Goal: Check status: Check status

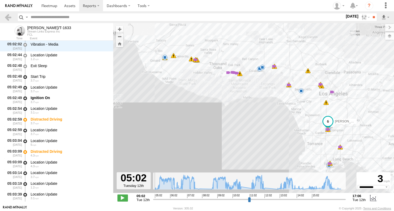
select select "**********"
click at [41, 20] on input "text" at bounding box center [187, 17] width 316 height 8
type input "**"
click at [371, 13] on input "**" at bounding box center [374, 17] width 6 height 8
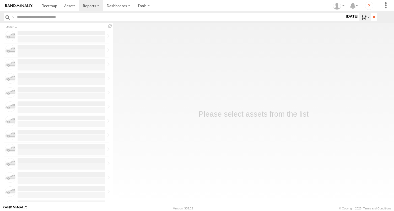
click at [359, 17] on label at bounding box center [364, 17] width 11 height 8
type input "**"
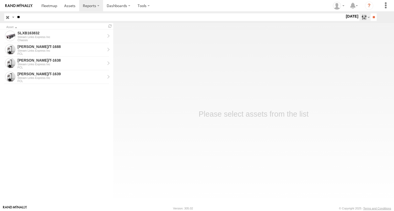
click at [360, 18] on label at bounding box center [364, 17] width 11 height 8
click at [0, 0] on label at bounding box center [0, 0] width 0 height 0
click at [371, 19] on input "**" at bounding box center [374, 17] width 6 height 8
click at [49, 69] on div "FCL" at bounding box center [62, 67] width 88 height 3
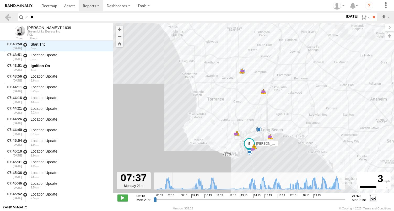
drag, startPoint x: 156, startPoint y: 200, endPoint x: 172, endPoint y: 200, distance: 16.3
click at [172, 200] on input "range" at bounding box center [249, 199] width 191 height 5
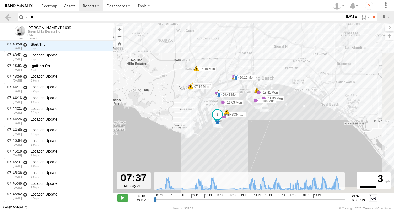
drag, startPoint x: 260, startPoint y: 85, endPoint x: 256, endPoint y: 57, distance: 28.8
click at [256, 57] on div "FELIPE/T-1639 07:16 Mon 18:18 Mon 18:18 Mon 18:18 Mon 20:22 Mon 20:29 Mon 14 16…" at bounding box center [253, 110] width 281 height 175
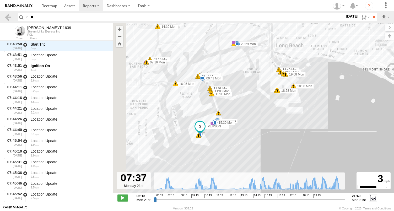
drag, startPoint x: 252, startPoint y: 107, endPoint x: 257, endPoint y: 107, distance: 4.7
click at [260, 106] on div "FELIPE/T-1639 07:16 Mon 18:18 Mon 18:18 Mon 18:18 Mon 20:22 Mon 20:29 Mon 09:35…" at bounding box center [253, 110] width 281 height 175
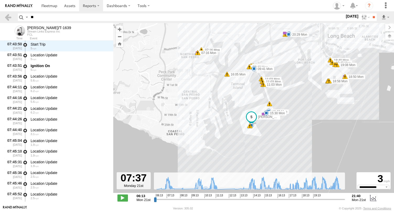
click at [258, 113] on div "FELIPE/T-1639 07:16 Mon 18:18 Mon 18:18 Mon 18:18 Mon 20:22 Mon 20:29 Mon 09:35…" at bounding box center [253, 110] width 281 height 175
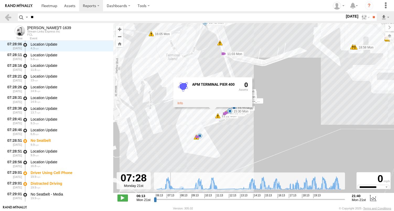
drag, startPoint x: 173, startPoint y: 199, endPoint x: 170, endPoint y: 200, distance: 2.8
click at [170, 200] on input "range" at bounding box center [249, 199] width 191 height 5
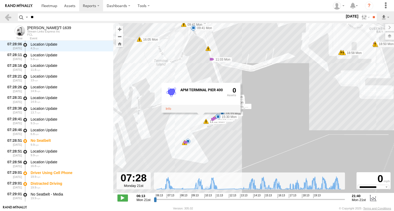
drag, startPoint x: 268, startPoint y: 154, endPoint x: 257, endPoint y: 160, distance: 12.3
click at [257, 160] on div "FELIPE/T-1639 07:16 Mon 18:18 Mon 18:18 Mon 18:18 Mon 20:22 Mon 20:29 Mon 09:35…" at bounding box center [253, 110] width 281 height 175
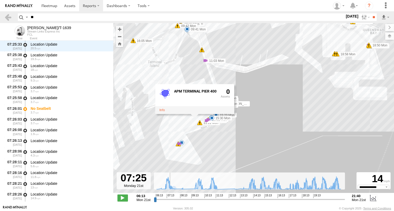
click at [170, 199] on input "range" at bounding box center [249, 199] width 191 height 5
click at [183, 165] on div "FELIPE/T-1639 07:16 Mon 18:18 Mon 18:18 Mon 18:18 Mon 20:22 Mon 20:29 Mon 09:35…" at bounding box center [253, 110] width 281 height 175
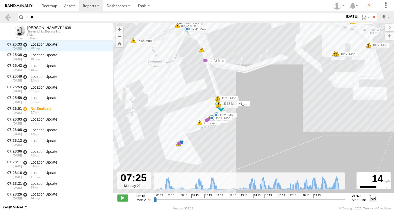
click at [179, 116] on div "FELIPE/T-1639 07:16 Mon 18:18 Mon 18:18 Mon 18:18 Mon 20:22 Mon 20:29 Mon 09:35…" at bounding box center [253, 110] width 281 height 175
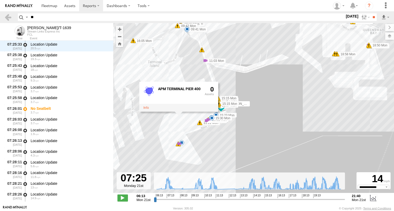
click at [222, 109] on span at bounding box center [221, 105] width 12 height 14
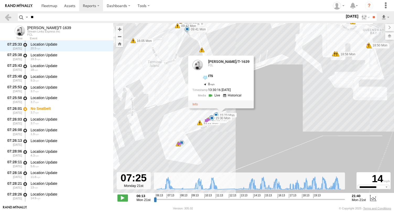
click at [186, 120] on div "FELIPE/T-1639 07:16 Mon 18:18 Mon 18:18 Mon 18:18 Mon 20:22 Mon 20:29 Mon 09:35…" at bounding box center [253, 110] width 281 height 175
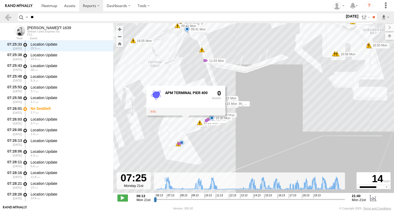
click at [166, 153] on div "FELIPE/T-1639 07:16 Mon 18:18 Mon 18:18 Mon 18:18 Mon 20:22 Mon 20:29 Mon 09:35…" at bounding box center [253, 110] width 281 height 175
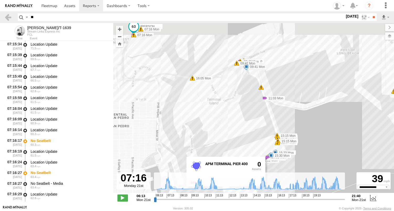
click at [168, 200] on input "range" at bounding box center [249, 199] width 191 height 5
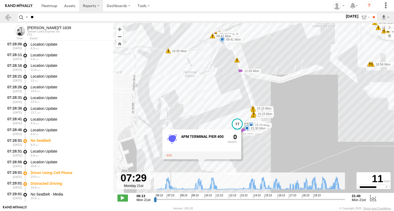
scroll to position [3781, 0]
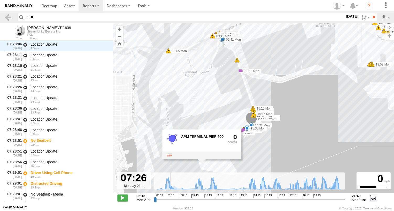
click at [170, 199] on input "range" at bounding box center [249, 199] width 191 height 5
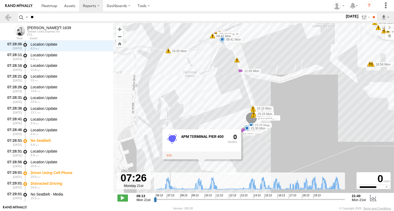
click at [170, 199] on input "range" at bounding box center [249, 199] width 191 height 5
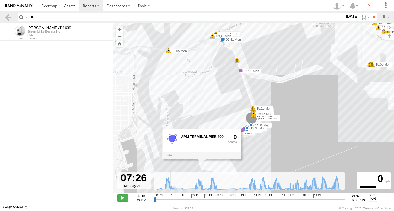
click at [171, 199] on input "range" at bounding box center [249, 199] width 191 height 5
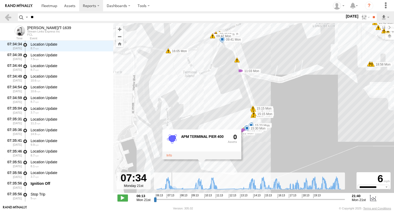
click at [171, 200] on input "range" at bounding box center [249, 199] width 191 height 5
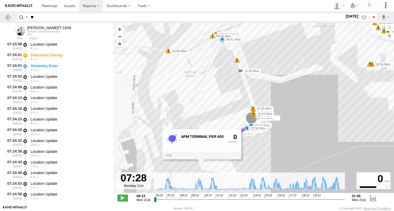
click at [169, 200] on input "range" at bounding box center [249, 199] width 191 height 5
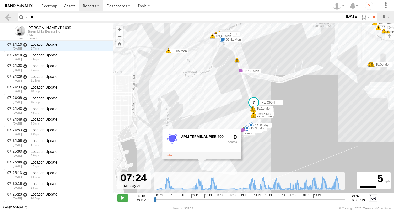
click at [209, 166] on div "FELIPE/T-1639 07:16 Mon 18:18 Mon 18:18 Mon 18:18 Mon 20:22 Mon 20:29 Mon 09:35…" at bounding box center [253, 110] width 281 height 175
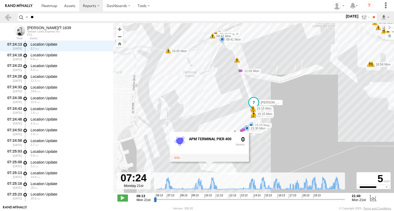
click at [208, 129] on div "FELIPE/T-1639 07:16 Mon 18:18 Mon 18:18 Mon 18:18 Mon 20:22 Mon 20:29 Mon 09:35…" at bounding box center [253, 110] width 281 height 175
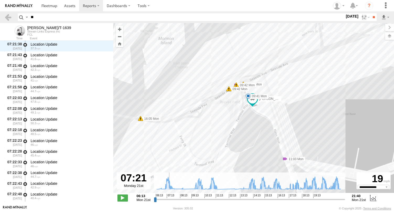
scroll to position [3439, 0]
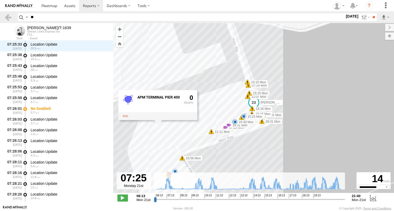
type input "**********"
click at [170, 198] on input "range" at bounding box center [249, 199] width 191 height 5
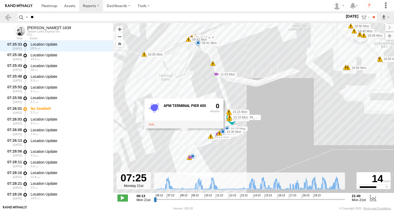
drag, startPoint x: 231, startPoint y: 161, endPoint x: 229, endPoint y: 148, distance: 12.7
click at [229, 148] on div "FELIPE/T-1639 07:16 Mon 18:18 Mon 18:18 Mon 18:18 Mon 20:22 Mon 20:29 Mon 09:35…" at bounding box center [253, 110] width 281 height 175
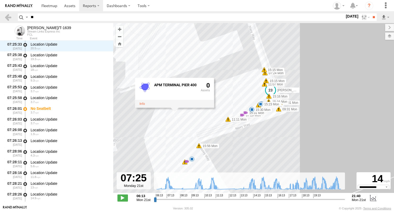
drag, startPoint x: 231, startPoint y: 151, endPoint x: 272, endPoint y: 147, distance: 41.1
click at [272, 147] on div "FELIPE/T-1639 07:16 Mon 18:18 Mon 18:18 Mon 18:18 Mon 20:22 Mon 20:29 Mon 09:35…" at bounding box center [253, 110] width 281 height 175
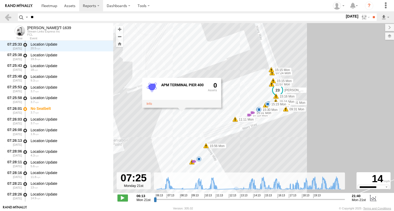
click at [53, 17] on input "**" at bounding box center [187, 17] width 316 height 8
type input "*"
type input "**"
click at [371, 13] on input "**" at bounding box center [374, 17] width 6 height 8
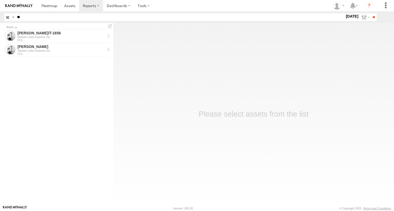
click at [28, 19] on input "**" at bounding box center [180, 17] width 330 height 8
type input "*"
click at [371, 13] on input "**" at bounding box center [374, 17] width 6 height 8
click at [35, 20] on input "*" at bounding box center [180, 17] width 330 height 8
click at [46, 20] on input "text" at bounding box center [180, 17] width 330 height 8
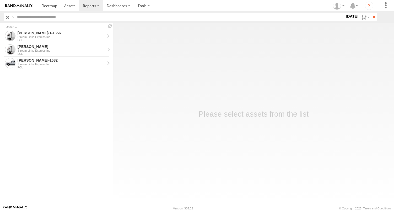
click at [8, 18] on input "button" at bounding box center [7, 17] width 7 height 8
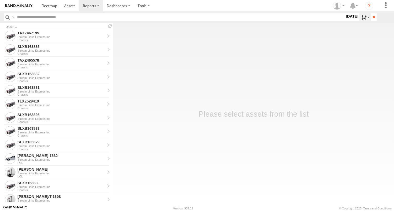
click at [361, 15] on label at bounding box center [364, 17] width 11 height 8
click at [0, 0] on label at bounding box center [0, 0] width 0 height 0
click at [371, 17] on input "**" at bounding box center [374, 17] width 6 height 8
click at [44, 17] on input "text" at bounding box center [180, 17] width 330 height 8
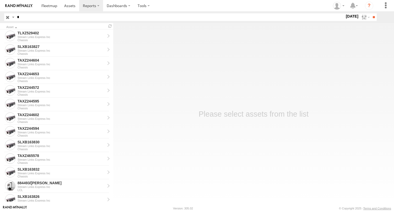
click at [371, 13] on input "**" at bounding box center [374, 17] width 6 height 8
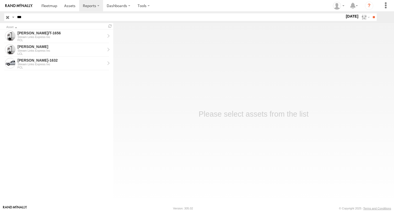
click at [371, 13] on input "**" at bounding box center [374, 17] width 6 height 8
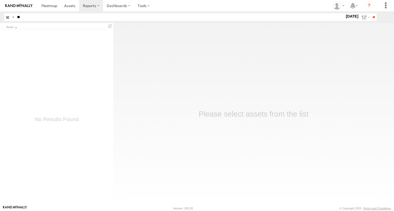
type input "*"
click at [10, 17] on input "button" at bounding box center [7, 17] width 7 height 8
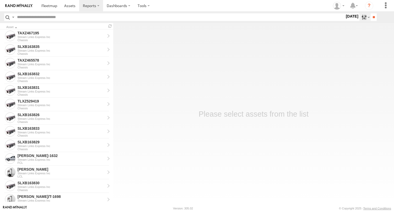
click at [359, 16] on label at bounding box center [364, 17] width 11 height 8
click at [0, 0] on label at bounding box center [0, 0] width 0 height 0
click at [373, 18] on input "**" at bounding box center [374, 17] width 6 height 8
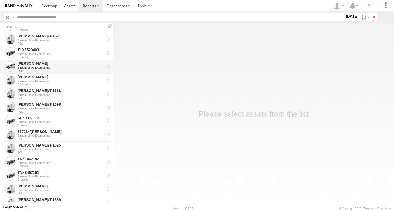
scroll to position [315, 0]
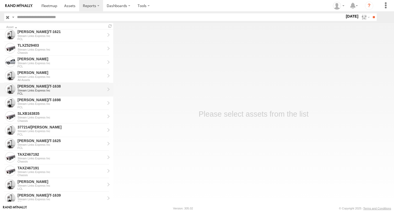
click at [44, 91] on div "Stream Links Express Inc" at bounding box center [62, 90] width 88 height 3
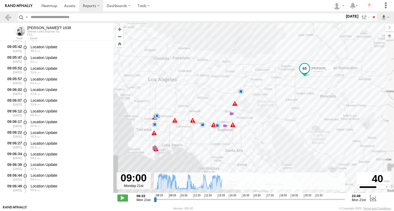
scroll to position [5203, 0]
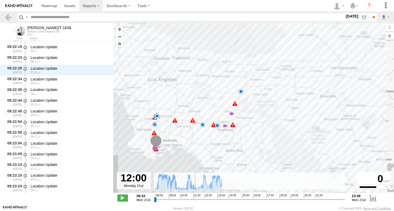
drag, startPoint x: 155, startPoint y: 200, endPoint x: 193, endPoint y: 135, distance: 74.9
type input "**********"
click at [198, 198] on input "range" at bounding box center [249, 199] width 191 height 5
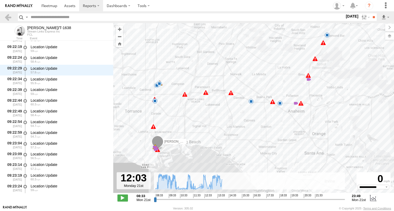
drag, startPoint x: 181, startPoint y: 131, endPoint x: 246, endPoint y: 97, distance: 73.1
click at [245, 98] on div "JOSE ANGEL/T-1638 11:02 Mon 11:35 Mon 11:44 Mon 11:45 Mon 12:21 Mon 12:33 Mon 1…" at bounding box center [253, 110] width 281 height 175
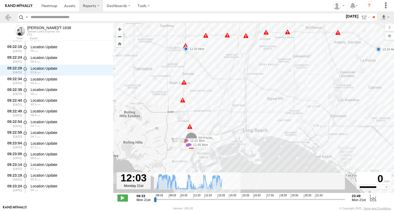
drag, startPoint x: 229, startPoint y: 121, endPoint x: 265, endPoint y: 93, distance: 45.6
click at [264, 93] on div "JOSE ANGEL/T-1638 11:02 Mon 11:35 Mon 11:44 Mon 11:45 Mon 12:21 Mon 12:33 Mon 1…" at bounding box center [253, 110] width 281 height 175
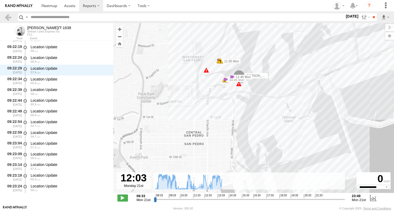
click at [241, 91] on div "JOSE ANGEL/T-1638 11:02 Mon 11:35 Mon 11:44 Mon 11:45 Mon 12:21 Mon 12:33 Mon 1…" at bounding box center [253, 110] width 281 height 175
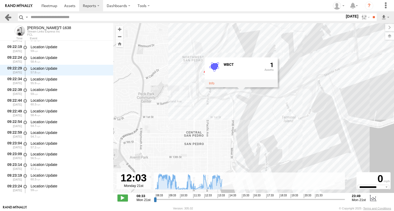
click at [10, 17] on link at bounding box center [8, 17] width 8 height 8
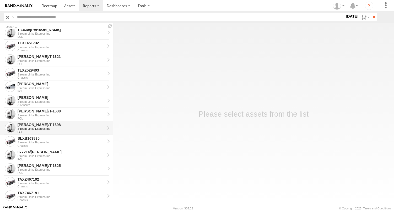
scroll to position [288, 0]
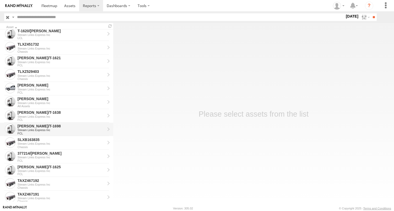
click at [27, 127] on div "[PERSON_NAME]/T-1698" at bounding box center [62, 126] width 88 height 5
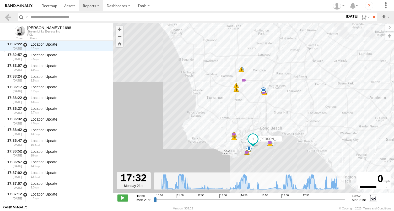
drag, startPoint x: 156, startPoint y: 201, endPoint x: 294, endPoint y: 203, distance: 137.6
type input "**********"
click at [294, 202] on input "range" at bounding box center [249, 199] width 191 height 5
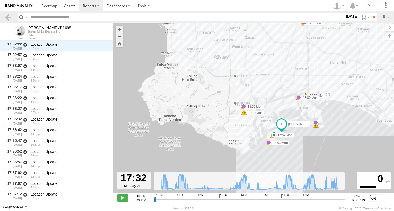
drag, startPoint x: 228, startPoint y: 159, endPoint x: 261, endPoint y: 143, distance: 36.6
click at [258, 144] on div "BRUCE/T-1698 10:56 Mon 11:02 Mon 11:13 Mon 11:13 Mon 11:14 Mon 11:14 Mon 11:14 …" at bounding box center [253, 110] width 281 height 175
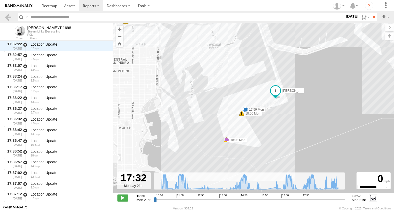
drag, startPoint x: 296, startPoint y: 139, endPoint x: 225, endPoint y: 157, distance: 73.6
click at [225, 157] on div "BRUCE/T-1698 10:56 Mon 11:02 Mon 11:13 Mon 11:13 Mon 11:14 Mon 11:14 Mon 11:14 …" at bounding box center [253, 110] width 281 height 175
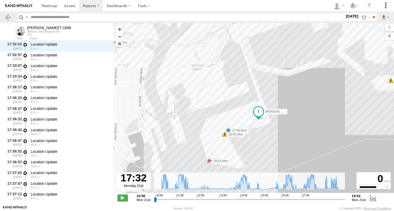
drag, startPoint x: 284, startPoint y: 137, endPoint x: 266, endPoint y: 158, distance: 27.7
click at [266, 158] on div "BRUCE/T-1698 10:56 Mon 11:02 Mon 11:13 Mon 11:13 Mon 11:14 Mon 11:14 Mon 11:14 …" at bounding box center [253, 110] width 281 height 175
click at [232, 164] on div "BRUCE/T-1698 10:56 Mon 11:02 Mon 11:13 Mon 11:13 Mon 11:14 Mon 11:14 Mon 11:14 …" at bounding box center [253, 110] width 281 height 175
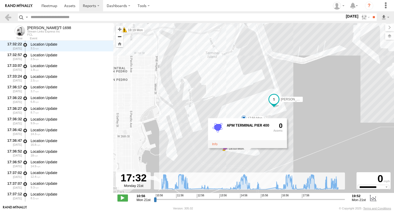
click at [118, 34] on button "Zoom out" at bounding box center [119, 36] width 7 height 7
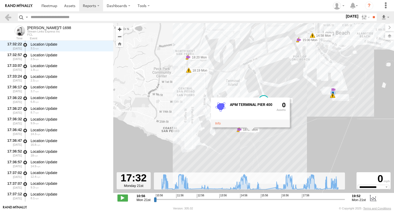
click at [120, 31] on button "Zoom in" at bounding box center [119, 29] width 7 height 7
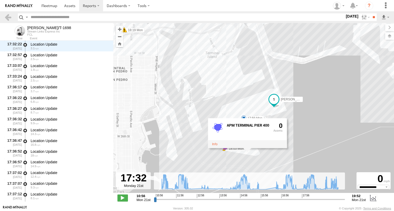
click at [254, 152] on div "BRUCE/T-1698 10:56 Mon 11:02 Mon 11:13 Mon 11:13 Mon 11:14 Mon 11:14 Mon 11:14 …" at bounding box center [253, 110] width 281 height 175
click at [233, 116] on div "BRUCE/T-1698 10:56 Mon 11:02 Mon 11:13 Mon 11:13 Mon 11:14 Mon 11:14 Mon 11:14 …" at bounding box center [253, 110] width 281 height 175
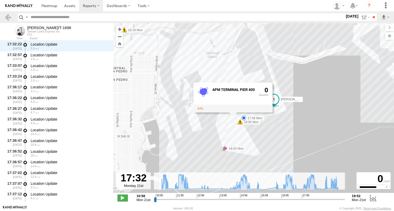
click at [239, 136] on div "BRUCE/T-1698 10:56 Mon 11:02 Mon 11:13 Mon 11:13 Mon 11:14 Mon 11:14 Mon 11:14 …" at bounding box center [253, 110] width 281 height 175
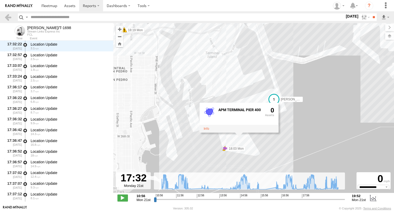
click at [245, 142] on div "BRUCE/T-1698 10:56 Mon 11:02 Mon 11:13 Mon 11:13 Mon 11:14 Mon 11:14 Mon 11:14 …" at bounding box center [253, 110] width 281 height 175
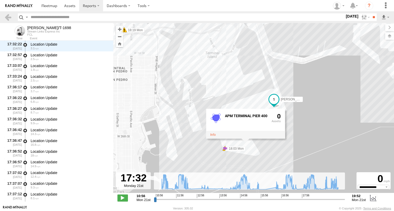
click at [247, 148] on div "BRUCE/T-1698 10:56 Mon 11:02 Mon 11:13 Mon 11:13 Mon 11:14 Mon 11:14 Mon 11:14 …" at bounding box center [253, 110] width 281 height 175
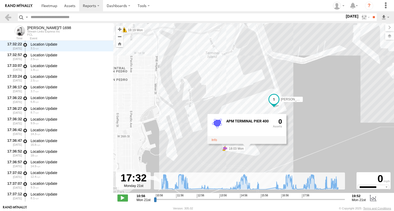
click at [247, 144] on div "APM TERMINAL PIER 400 0" at bounding box center [246, 129] width 79 height 30
click at [246, 153] on div "BRUCE/T-1698 10:56 Mon 11:02 Mon 11:13 Mon 11:13 Mon 11:14 Mon 11:14 Mon 11:14 …" at bounding box center [253, 110] width 281 height 175
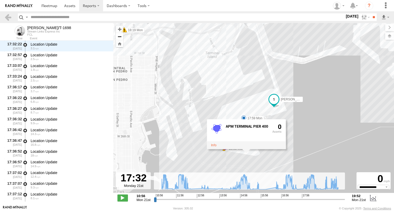
click at [121, 35] on button "Zoom out" at bounding box center [119, 36] width 7 height 7
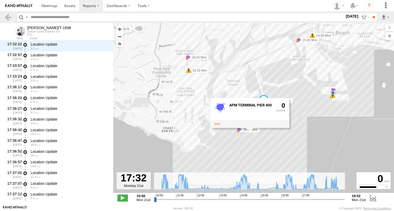
click at [246, 153] on div "BRUCE/T-1698 10:56 Mon 11:02 Mon 11:13 Mon 11:13 Mon 11:14 Mon 11:14 Mon 11:14 …" at bounding box center [253, 110] width 281 height 175
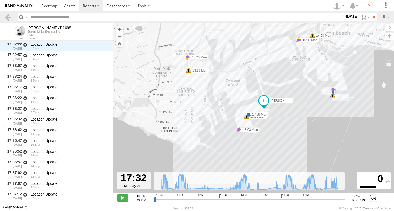
click at [239, 126] on div "BRUCE/T-1698 10:56 Mon 11:02 Mon 11:13 Mon 11:13 Mon 11:14 Mon 11:14 Mon 11:14 …" at bounding box center [253, 110] width 281 height 175
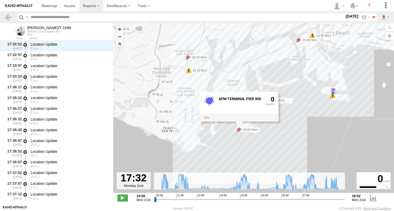
click at [252, 135] on div "BRUCE/T-1698 10:56 Mon 11:02 Mon 11:13 Mon 11:13 Mon 11:14 Mon 11:14 Mon 11:14 …" at bounding box center [253, 110] width 281 height 175
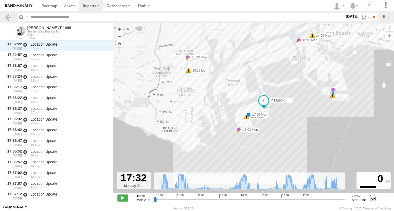
click at [254, 136] on div "BRUCE/T-1698 10:56 Mon 11:02 Mon 11:13 Mon 11:13 Mon 11:14 Mon 11:14 Mon 11:14 …" at bounding box center [253, 110] width 281 height 175
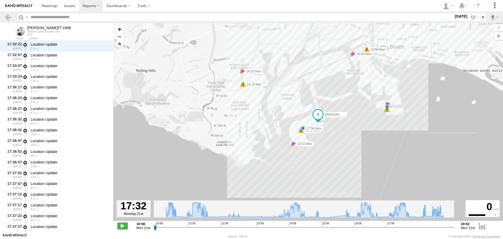
click at [121, 31] on button "Zoom in" at bounding box center [119, 29] width 7 height 7
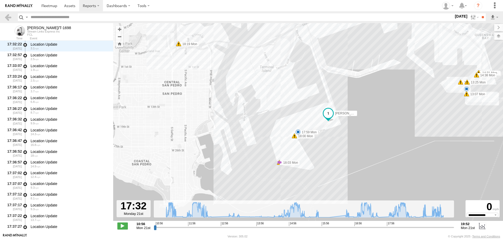
click at [297, 156] on div "BRUCE/T-1698 10:56 Mon 11:02 Mon 11:13 Mon 11:13 Mon 11:14 Mon 11:14 Mon 11:14 …" at bounding box center [308, 124] width 390 height 203
click at [306, 169] on div "BRUCE/T-1698 10:56 Mon 11:02 Mon 11:13 Mon 11:13 Mon 11:14 Mon 11:14 Mon 11:14 …" at bounding box center [308, 124] width 390 height 203
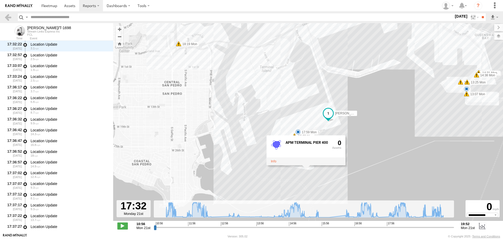
click at [261, 167] on div "BRUCE/T-1698 10:56 Mon 11:02 Mon 11:13 Mon 11:13 Mon 11:14 Mon 11:14 Mon 11:14 …" at bounding box center [308, 124] width 390 height 203
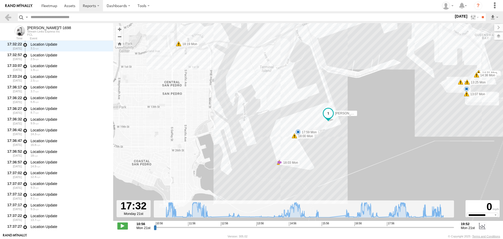
click at [298, 158] on div "BRUCE/T-1698 10:56 Mon 11:02 Mon 11:13 Mon 11:13 Mon 11:14 Mon 11:14 Mon 11:14 …" at bounding box center [308, 124] width 390 height 203
click at [305, 161] on div "BRUCE/T-1698 10:56 Mon 11:02 Mon 11:13 Mon 11:13 Mon 11:14 Mon 11:14 Mon 11:14 …" at bounding box center [308, 124] width 390 height 203
click at [303, 157] on div "APM TERMINAL PIER 400 0" at bounding box center [305, 142] width 79 height 30
click at [302, 157] on div "APM TERMINAL PIER 400 0" at bounding box center [305, 142] width 79 height 30
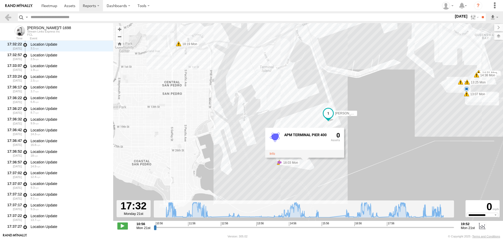
click at [302, 166] on div "BRUCE/T-1698 10:56 Mon 11:02 Mon 11:13 Mon 11:13 Mon 11:14 Mon 11:14 Mon 11:14 …" at bounding box center [308, 124] width 390 height 203
click at [304, 162] on div "APM TERMINAL PIER 400 0" at bounding box center [302, 147] width 79 height 30
click at [305, 162] on div "APM TERMINAL PIER 400 0" at bounding box center [302, 147] width 79 height 30
click at [306, 168] on div "BRUCE/T-1698 10:56 Mon 11:02 Mon 11:13 Mon 11:13 Mon 11:14 Mon 11:14 Mon 11:14 …" at bounding box center [308, 124] width 390 height 203
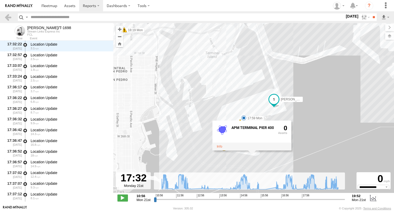
click at [236, 87] on div "BRUCE/T-1698 10:56 Mon 11:02 Mon 11:13 Mon 11:13 Mon 11:14 Mon 11:14 Mon 11:14 …" at bounding box center [253, 110] width 281 height 175
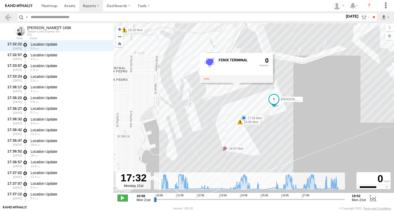
click at [18, 17] on input "button" at bounding box center [21, 17] width 7 height 8
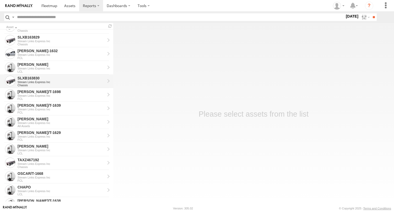
scroll to position [157, 0]
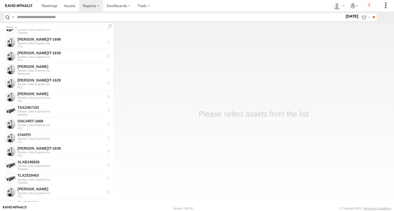
click at [53, 18] on input "text" at bounding box center [180, 17] width 330 height 8
type input "**"
click at [371, 13] on input "**" at bounding box center [374, 17] width 6 height 8
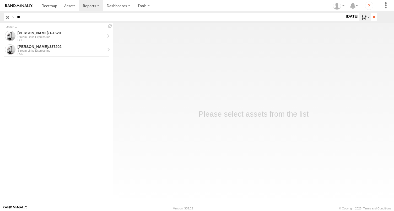
click at [360, 18] on label at bounding box center [364, 17] width 11 height 8
click at [0, 0] on label at bounding box center [0, 0] width 0 height 0
click at [372, 17] on input "**" at bounding box center [374, 17] width 6 height 8
click at [33, 33] on div "[PERSON_NAME]/337202" at bounding box center [62, 33] width 88 height 5
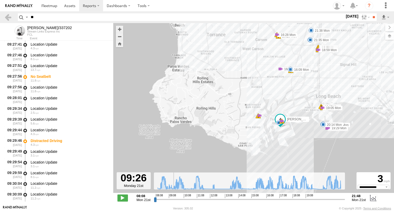
drag, startPoint x: 154, startPoint y: 200, endPoint x: 174, endPoint y: 199, distance: 19.2
type input "**********"
click at [174, 199] on input "range" at bounding box center [249, 199] width 191 height 5
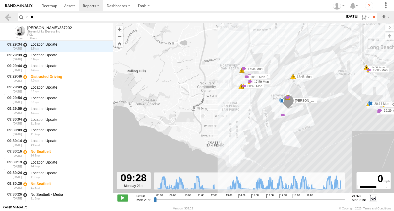
click at [300, 148] on div "[PERSON_NAME]/337202 08:29 Mon 08:37 Mon 08:38 Mon 08:38 Mon 14:22 Mon 15:40 Mo…" at bounding box center [253, 110] width 281 height 175
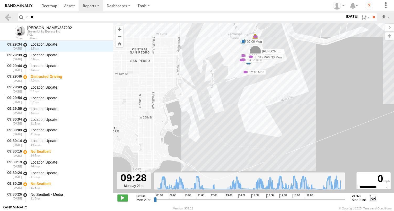
drag, startPoint x: 274, startPoint y: 126, endPoint x: 264, endPoint y: 117, distance: 13.9
click at [264, 117] on div "[PERSON_NAME]/337202 08:29 Mon 08:37 Mon 08:38 Mon 08:38 Mon 14:22 Mon 15:40 Mo…" at bounding box center [253, 110] width 281 height 175
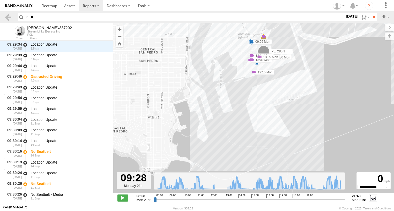
click at [265, 119] on div "[PERSON_NAME]/337202 08:29 Mon 08:37 Mon 08:38 Mon 08:38 Mon 14:22 Mon 15:40 Mo…" at bounding box center [253, 110] width 281 height 175
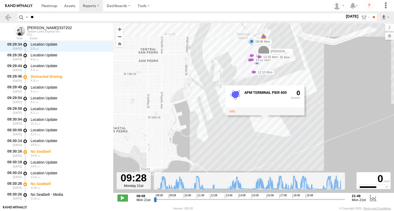
click at [288, 79] on div "[PERSON_NAME]/337202 08:29 Mon 08:37 Mon 08:38 Mon 08:38 Mon 14:22 Mon 15:40 Mo…" at bounding box center [253, 110] width 281 height 175
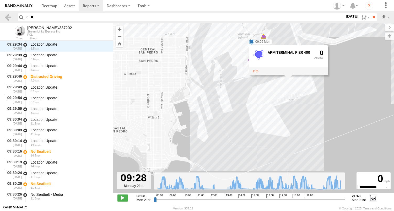
click at [260, 115] on div "[PERSON_NAME]/337202 08:29 Mon 08:37 Mon 08:38 Mon 08:38 Mon 14:22 Mon 15:40 Mo…" at bounding box center [253, 110] width 281 height 175
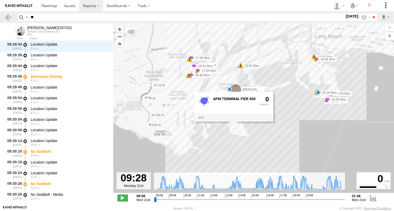
click at [283, 129] on div "[PERSON_NAME]/337202 08:29 Mon 08:37 Mon 08:38 Mon 08:38 Mon 14:22 Mon 15:40 Mo…" at bounding box center [253, 110] width 281 height 175
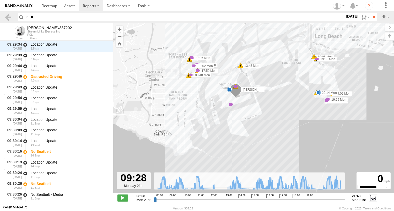
click at [231, 126] on div "[PERSON_NAME]/337202 08:29 Mon 08:37 Mon 08:38 Mon 08:38 Mon 14:22 Mon 15:40 Mo…" at bounding box center [253, 110] width 281 height 175
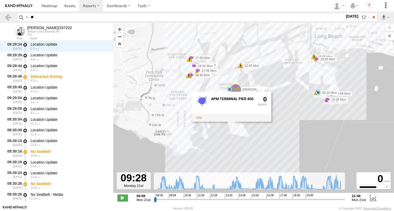
click at [235, 131] on div "[PERSON_NAME]/337202 08:29 Mon 08:37 Mon 08:38 Mon 08:38 Mon 14:22 Mon 15:40 Mo…" at bounding box center [253, 110] width 281 height 175
